Goal: Transaction & Acquisition: Obtain resource

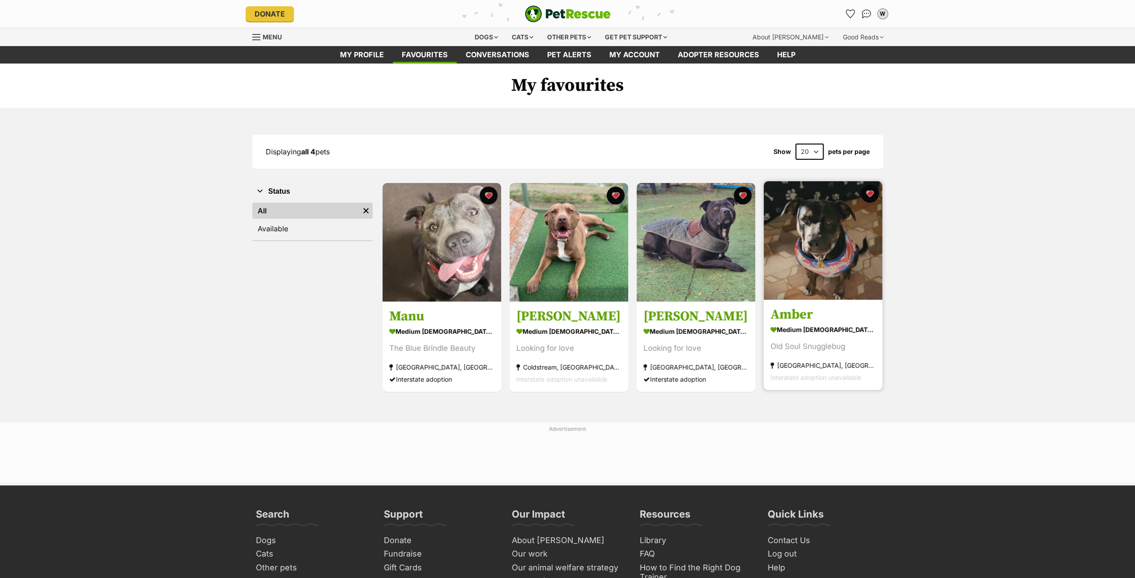
click at [816, 229] on img at bounding box center [823, 240] width 119 height 119
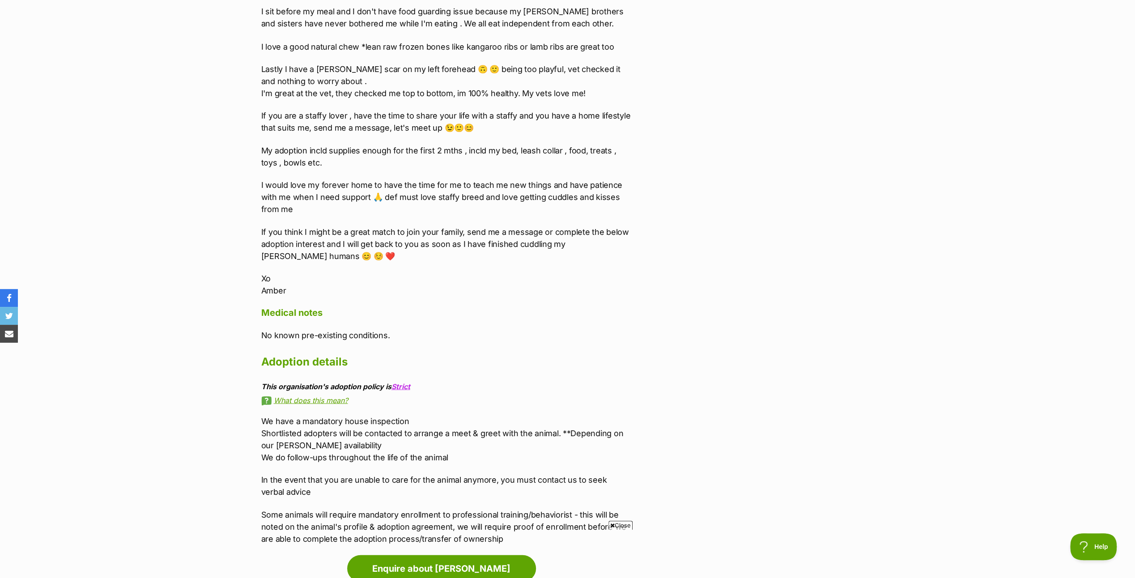
scroll to position [1655, 0]
click at [449, 553] on link "Enquire about [PERSON_NAME]" at bounding box center [441, 566] width 189 height 27
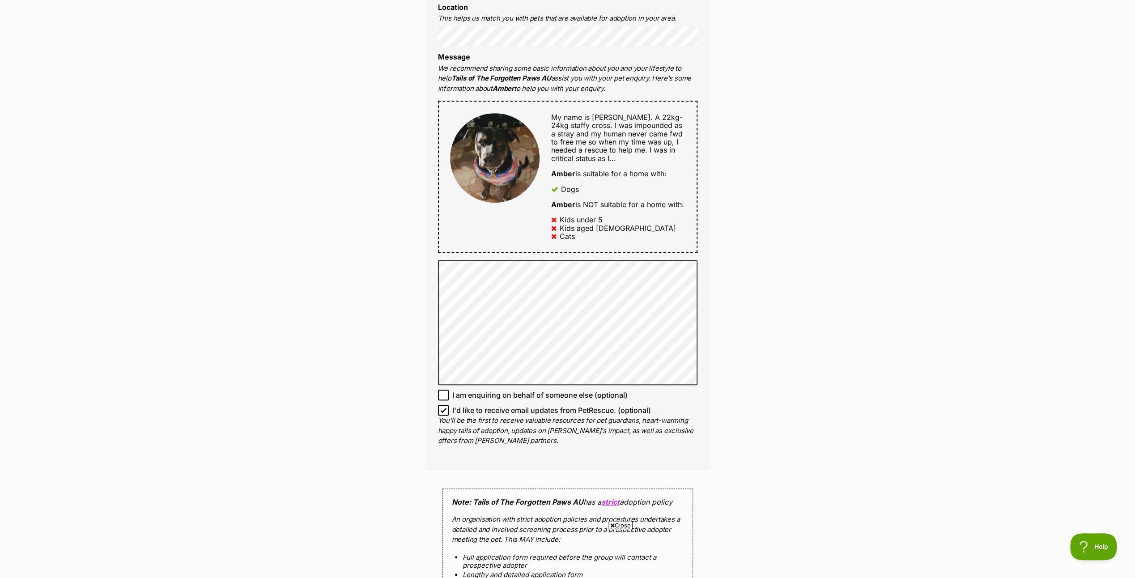
scroll to position [224, 0]
